Goal: Information Seeking & Learning: Learn about a topic

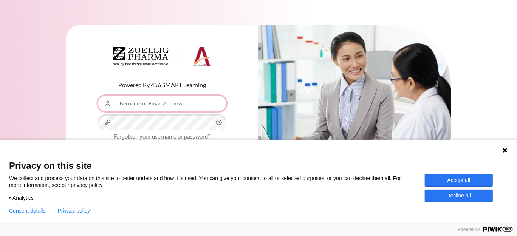
click at [135, 109] on input "Username or Email Address" at bounding box center [162, 104] width 128 height 16
type input "ashlin@zuelligpharma.com"
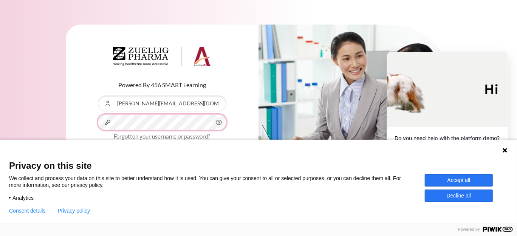
click at [98, 147] on button "Log in" at bounding box center [162, 158] width 128 height 22
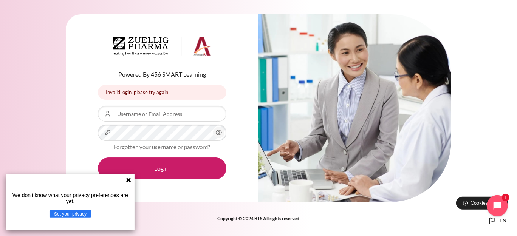
click at [126, 181] on icon at bounding box center [128, 180] width 6 height 6
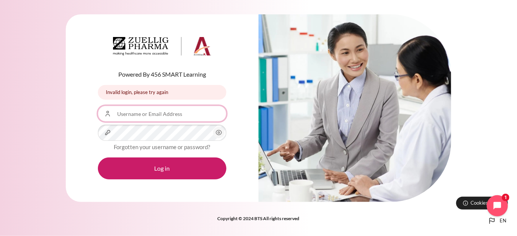
click at [158, 114] on input "Username or Email Address" at bounding box center [162, 114] width 128 height 16
type input "[PERSON_NAME][EMAIL_ADDRESS][DOMAIN_NAME]"
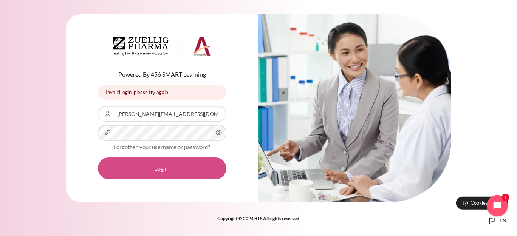
click at [162, 166] on button "Log in" at bounding box center [162, 168] width 128 height 22
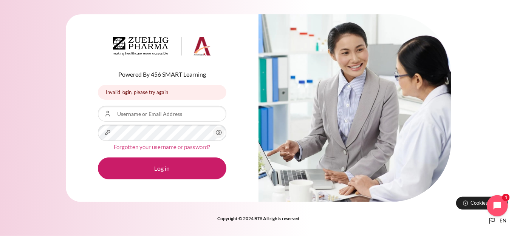
click at [158, 147] on link "Forgotten your username or password?" at bounding box center [162, 147] width 96 height 7
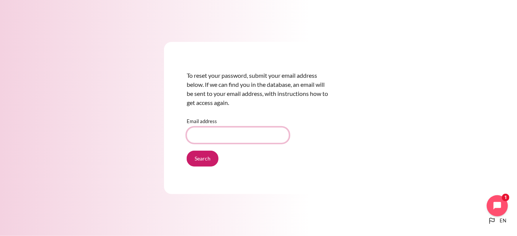
click at [222, 137] on input "Email address" at bounding box center [238, 135] width 102 height 16
type input "[PERSON_NAME][EMAIL_ADDRESS][DOMAIN_NAME]"
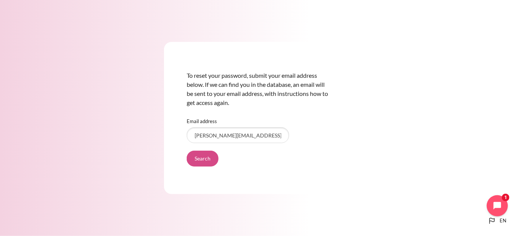
click at [203, 159] on input "Search" at bounding box center [203, 159] width 32 height 16
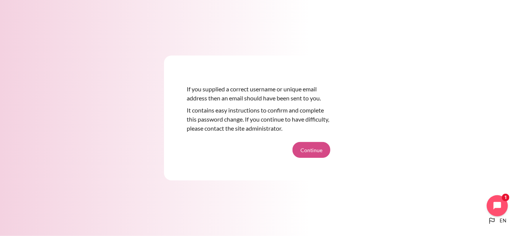
click at [312, 153] on button "Continue" at bounding box center [311, 150] width 38 height 16
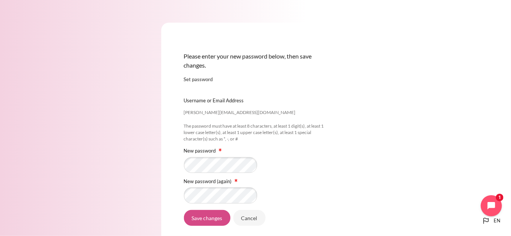
click at [197, 216] on input "Save changes" at bounding box center [207, 218] width 46 height 16
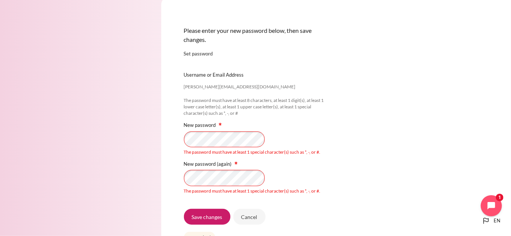
scroll to position [38, 0]
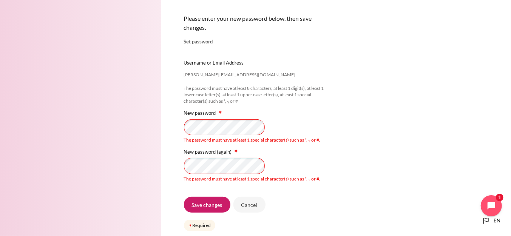
click at [119, 123] on div "Please enter your new password below, then save changes. Set password ashlin@zu…" at bounding box center [255, 120] width 511 height 316
click at [203, 204] on input "Save changes" at bounding box center [207, 205] width 46 height 16
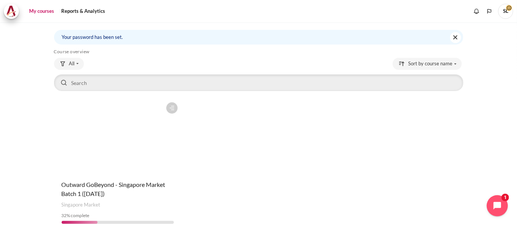
scroll to position [57, 0]
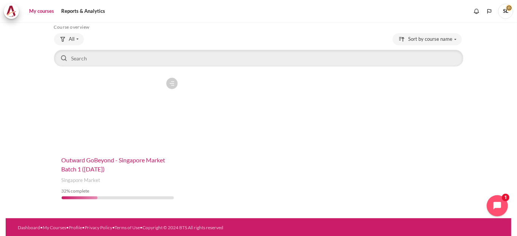
click at [103, 162] on span "Outward GoBeyond - Singapore Market Batch 1 ([DATE])" at bounding box center [114, 164] width 104 height 16
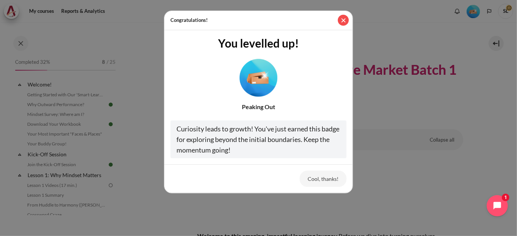
click at [344, 21] on button "Close" at bounding box center [343, 20] width 11 height 11
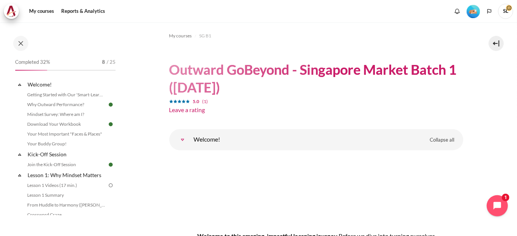
click at [0, 169] on html "Skip to main content Open course index Completed 32% 8 / 25 Expand Collapse" at bounding box center [258, 118] width 517 height 236
click at [66, 42] on div at bounding box center [66, 43] width 110 height 15
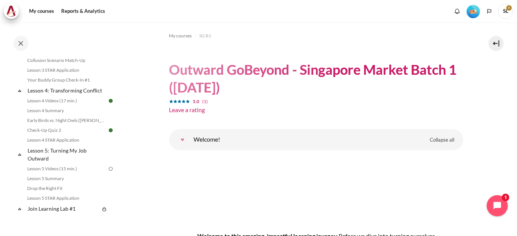
scroll to position [264, 0]
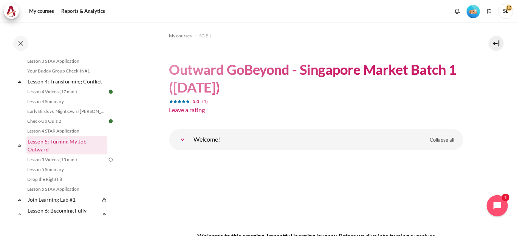
click at [51, 150] on link "Lesson 5: Turning My Job Outward" at bounding box center [66, 145] width 81 height 18
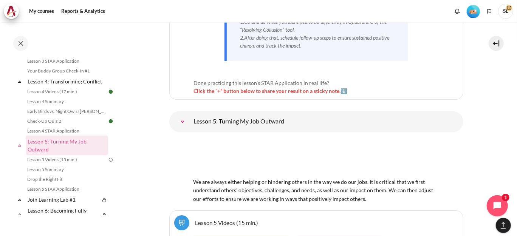
scroll to position [3997, 0]
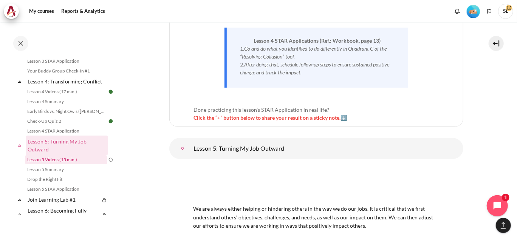
click at [57, 164] on link "Lesson 5 Videos (15 min.)" at bounding box center [66, 159] width 82 height 9
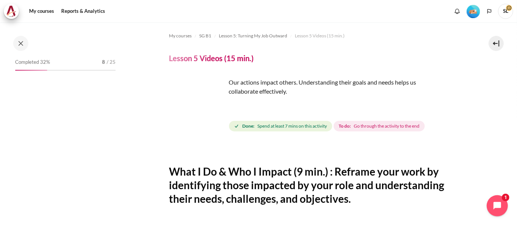
scroll to position [295, 0]
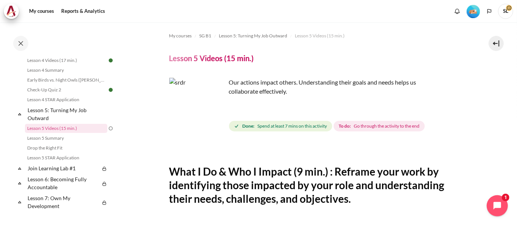
click at [199, 100] on img "Content" at bounding box center [197, 106] width 57 height 57
click at [216, 122] on img "Content" at bounding box center [197, 106] width 57 height 57
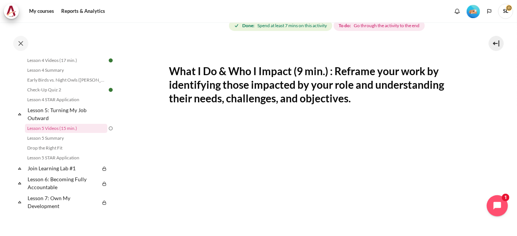
scroll to position [0, 0]
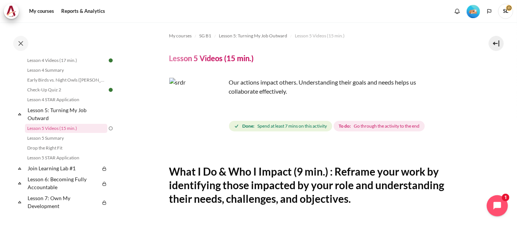
click at [213, 120] on img "Content" at bounding box center [197, 106] width 57 height 57
click at [261, 126] on span "Spend at least 7 mins on this activity" at bounding box center [291, 126] width 69 height 7
click at [352, 128] on span "To do: Go through the activity to the end" at bounding box center [378, 126] width 91 height 11
click at [215, 56] on h4 "Lesson 5 Videos (15 min.)" at bounding box center [211, 58] width 85 height 10
click at [215, 59] on h4 "Lesson 5 Videos (15 min.)" at bounding box center [211, 58] width 85 height 10
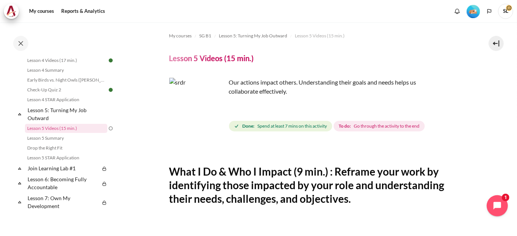
click at [245, 59] on h4 "Lesson 5 Videos (15 min.)" at bounding box center [211, 58] width 85 height 10
click at [242, 86] on p "Our actions impact others. Understanding their goals and needs helps us collabo…" at bounding box center [301, 87] width 264 height 18
click at [212, 121] on img "Content" at bounding box center [197, 106] width 57 height 57
click at [193, 105] on img "Content" at bounding box center [197, 106] width 57 height 57
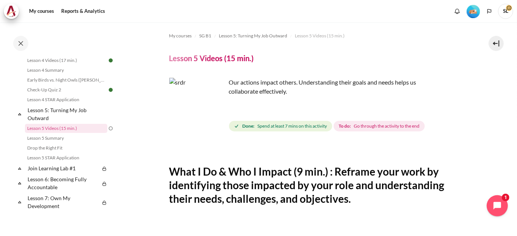
drag, startPoint x: 193, startPoint y: 105, endPoint x: 194, endPoint y: 110, distance: 5.7
click at [193, 105] on img "Content" at bounding box center [197, 106] width 57 height 57
click at [235, 123] on icon "Completion requirements for Lesson 5 Videos (15 min.)" at bounding box center [236, 125] width 5 height 5
click at [258, 127] on span "Spend at least 7 mins on this activity" at bounding box center [291, 126] width 69 height 7
drag, startPoint x: 258, startPoint y: 127, endPoint x: 354, endPoint y: 131, distance: 95.6
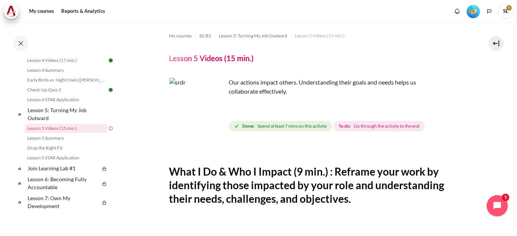
click at [354, 131] on div "Done: Spend at least 7 mins on this activity To do: Go through the activity to …" at bounding box center [327, 126] width 197 height 14
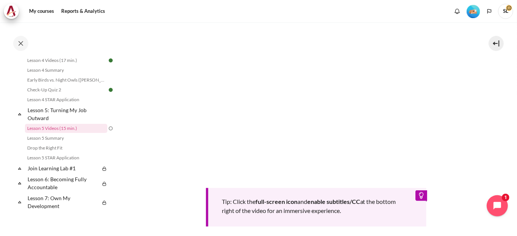
scroll to position [327, 0]
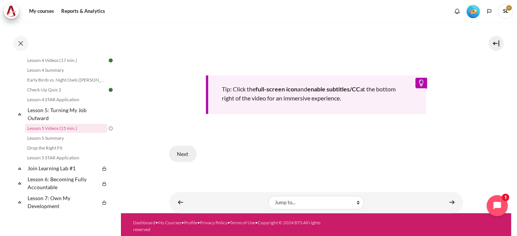
click at [185, 151] on button "Next" at bounding box center [182, 154] width 27 height 16
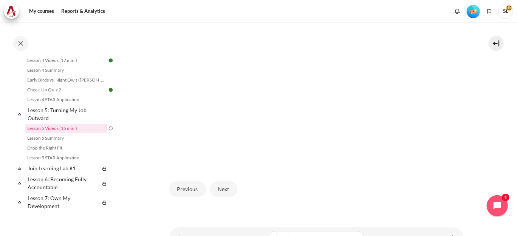
scroll to position [226, 0]
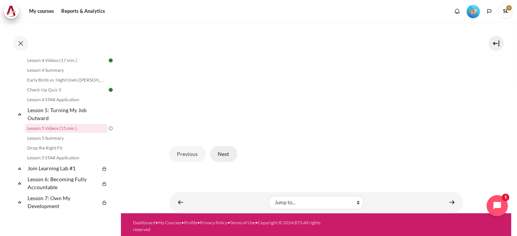
click at [218, 153] on button "Next" at bounding box center [223, 154] width 27 height 16
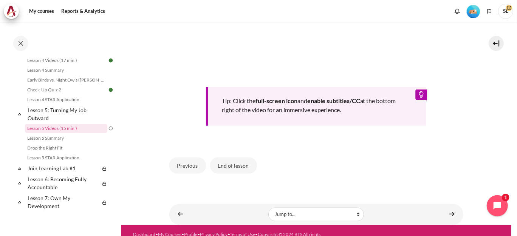
scroll to position [327, 0]
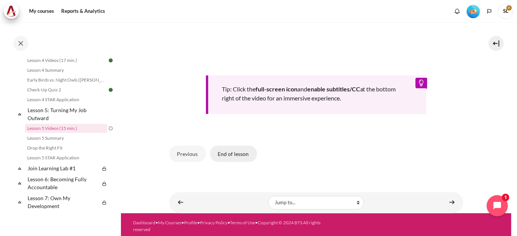
click at [230, 152] on button "End of lesson" at bounding box center [233, 154] width 47 height 16
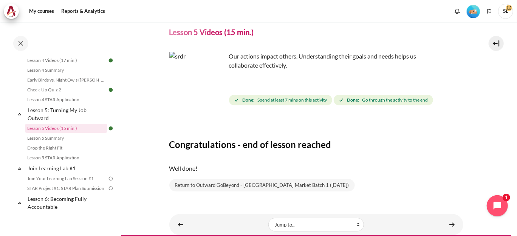
scroll to position [38, 0]
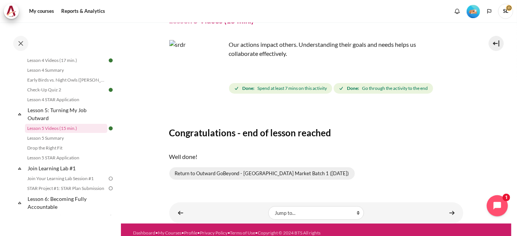
click at [298, 175] on link "Return to Outward GoBeyond - Singapore Market Batch 1 (July 2025)" at bounding box center [261, 173] width 185 height 13
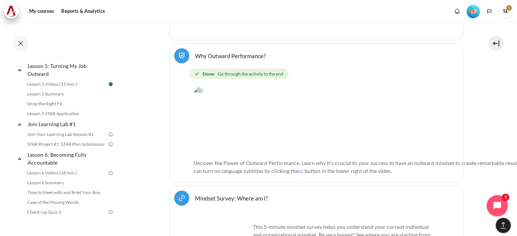
scroll to position [378, 0]
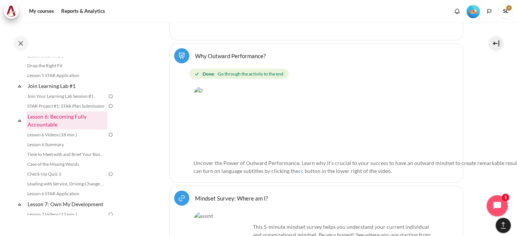
click at [40, 130] on link "Lesson 6: Becoming Fully Accountable" at bounding box center [66, 120] width 81 height 18
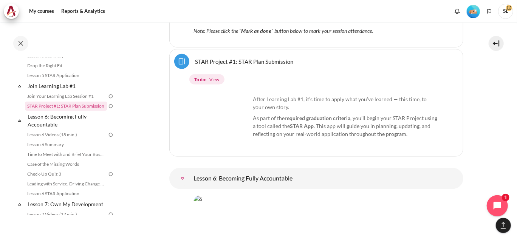
scroll to position [4943, 0]
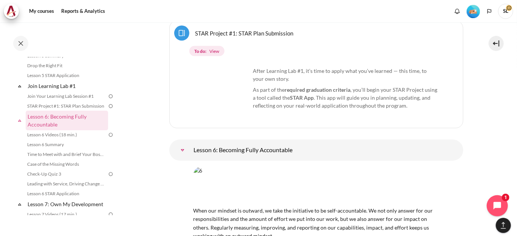
click at [262, 167] on img "Content" at bounding box center [315, 186] width 245 height 39
click at [230, 167] on img "Content" at bounding box center [315, 186] width 245 height 39
click at [210, 199] on span "When our mindset is outward, we take the initiative to be self-accountable. We …" at bounding box center [315, 219] width 245 height 40
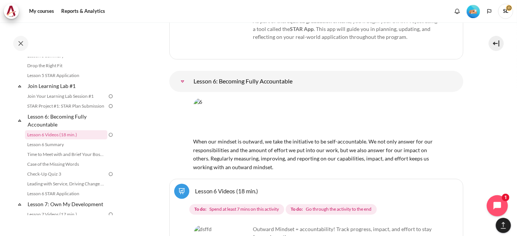
click at [280, 225] on p "Outward Mindset = accountability! Track progress, impact, and effort to stay fo…" at bounding box center [316, 233] width 245 height 16
drag, startPoint x: 239, startPoint y: 204, endPoint x: 219, endPoint y: 183, distance: 28.3
click at [220, 206] on span "Spend at least 7 mins on this activity" at bounding box center [243, 209] width 69 height 7
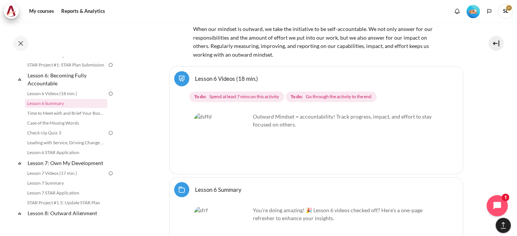
scroll to position [5094, 0]
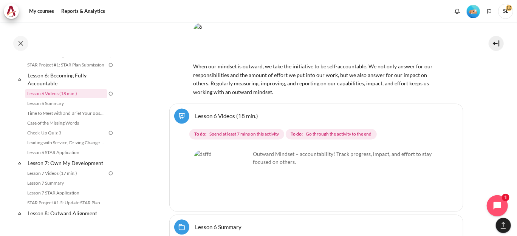
click at [195, 112] on link "Lesson 6 Videos (18 min.)" at bounding box center [226, 115] width 63 height 7
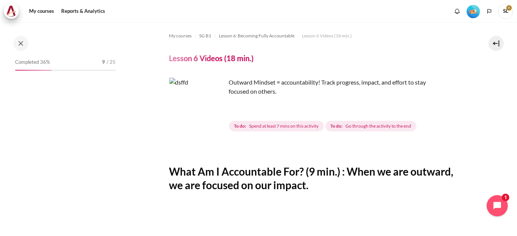
scroll to position [384, 0]
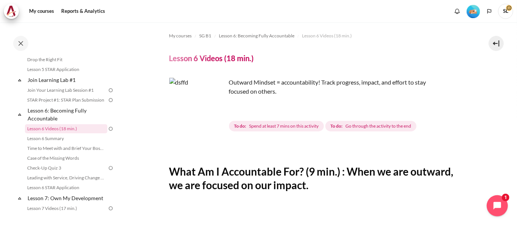
click at [213, 120] on img "Content" at bounding box center [197, 106] width 57 height 57
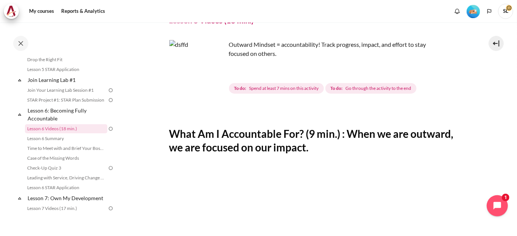
scroll to position [0, 0]
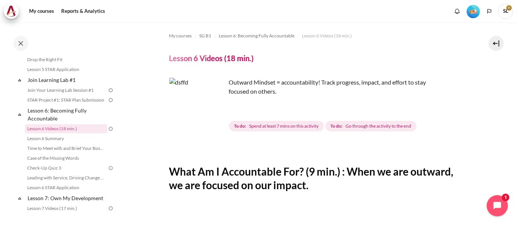
click at [219, 62] on h4 "Lesson 6 Videos (18 min.)" at bounding box center [211, 58] width 85 height 10
click at [245, 88] on p "Outward Mindset = accountability! Track progress, impact, and effort to stay fo…" at bounding box center [301, 87] width 264 height 18
click at [196, 99] on img "Content" at bounding box center [197, 106] width 57 height 57
click at [190, 111] on img "Content" at bounding box center [197, 106] width 57 height 57
click at [216, 118] on img "Content" at bounding box center [197, 106] width 57 height 57
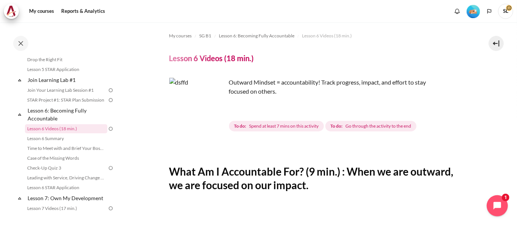
click at [215, 118] on img "Content" at bounding box center [197, 106] width 57 height 57
click at [250, 128] on span "Spend at least 7 mins on this activity" at bounding box center [283, 126] width 69 height 7
drag, startPoint x: 250, startPoint y: 128, endPoint x: 272, endPoint y: 128, distance: 22.7
click at [272, 128] on span "Spend at least 7 mins on this activity" at bounding box center [283, 126] width 69 height 7
click at [284, 125] on span "Spend at least 7 mins on this activity" at bounding box center [283, 126] width 69 height 7
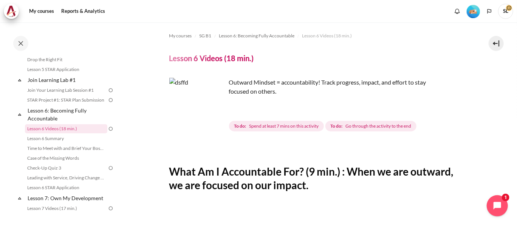
click at [289, 125] on span "Spend at least 7 mins on this activity" at bounding box center [283, 126] width 69 height 7
drag, startPoint x: 289, startPoint y: 125, endPoint x: 337, endPoint y: 125, distance: 48.3
click at [337, 125] on strong "To do:" at bounding box center [336, 126] width 12 height 7
click at [358, 126] on span "Go through the activity to the end" at bounding box center [378, 126] width 66 height 7
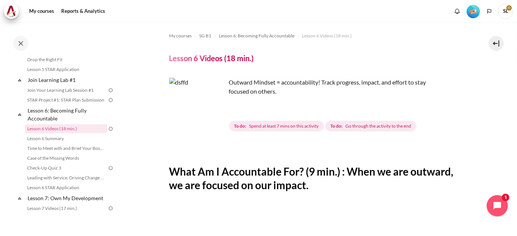
click at [229, 176] on h2 "What Am I Accountable For? (9 min.) : When we are outward, we are focused on ou…" at bounding box center [316, 179] width 294 height 28
click at [228, 99] on div "Outward Mindset = accountability! Track progress, impact, and effort to stay fo…" at bounding box center [301, 93] width 264 height 30
click at [235, 93] on p "Outward Mindset = accountability! Track progress, impact, and effort to stay fo…" at bounding box center [301, 87] width 264 height 18
click at [250, 89] on p "Outward Mindset = accountability! Track progress, impact, and effort to stay fo…" at bounding box center [301, 87] width 264 height 18
drag, startPoint x: 250, startPoint y: 89, endPoint x: 233, endPoint y: 86, distance: 17.6
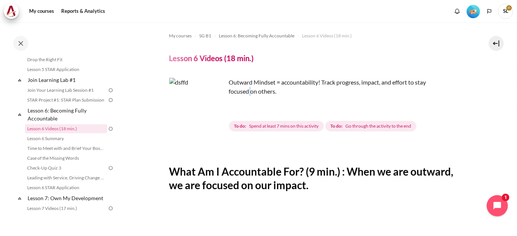
click at [249, 90] on p "Outward Mindset = accountability! Track progress, impact, and effort to stay fo…" at bounding box center [301, 87] width 264 height 18
click at [190, 89] on img "Content" at bounding box center [197, 106] width 57 height 57
